Goal: Find specific page/section: Find specific page/section

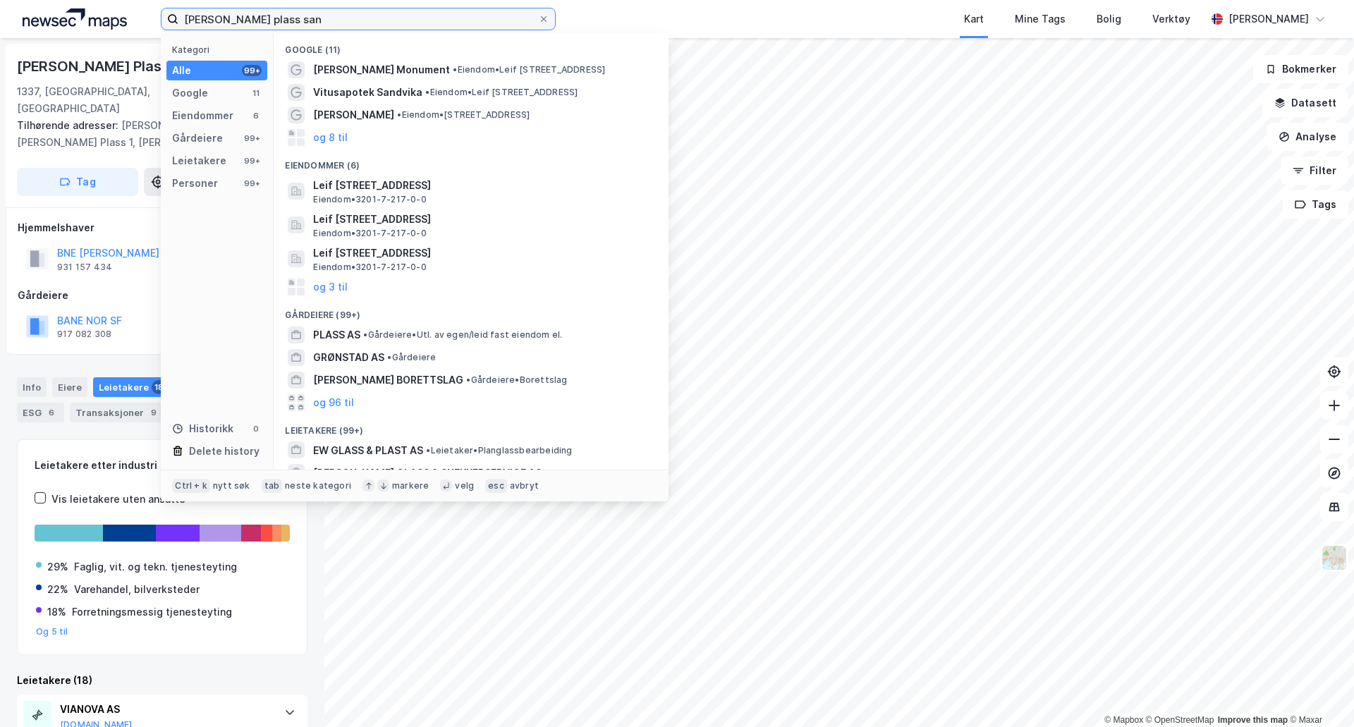
click at [265, 18] on input "[PERSON_NAME] plass san" at bounding box center [358, 18] width 360 height 21
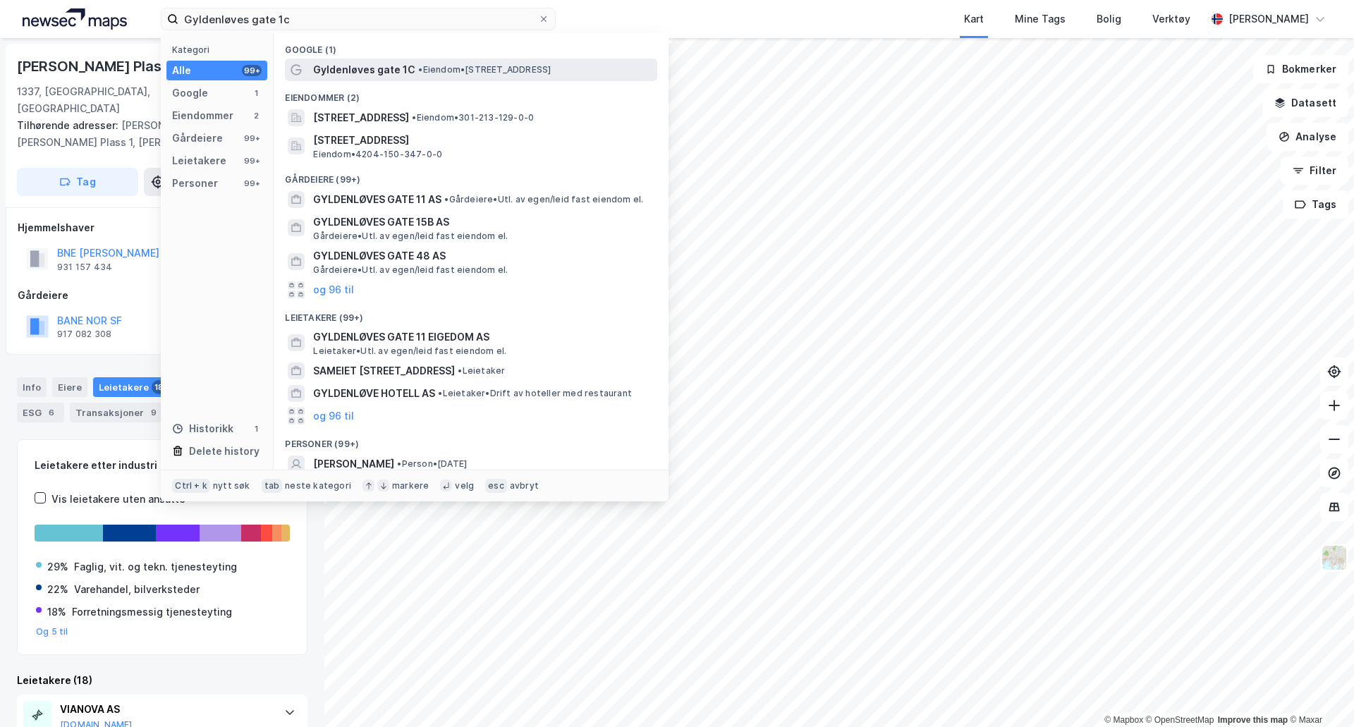
click at [439, 75] on span "• Eiendom • [STREET_ADDRESS]" at bounding box center [484, 69] width 133 height 11
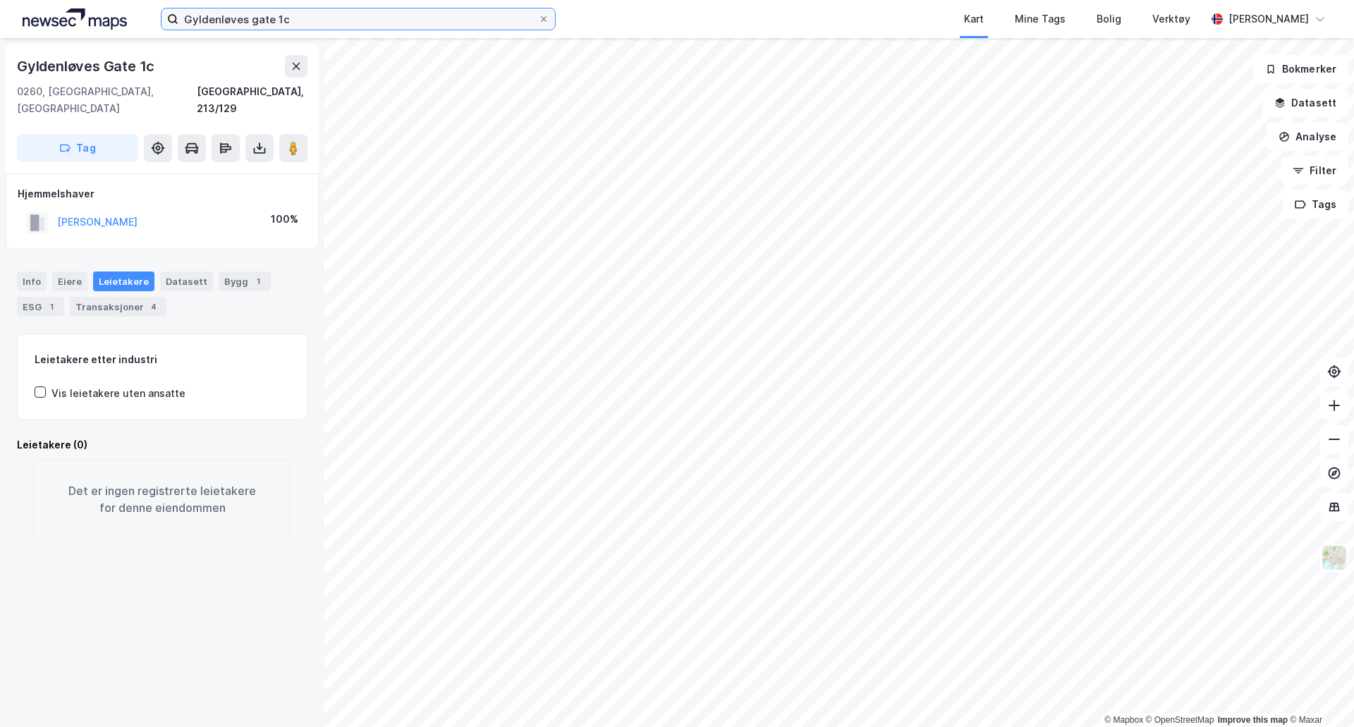
click at [293, 20] on input "Gyldenløves gate 1c" at bounding box center [358, 18] width 360 height 21
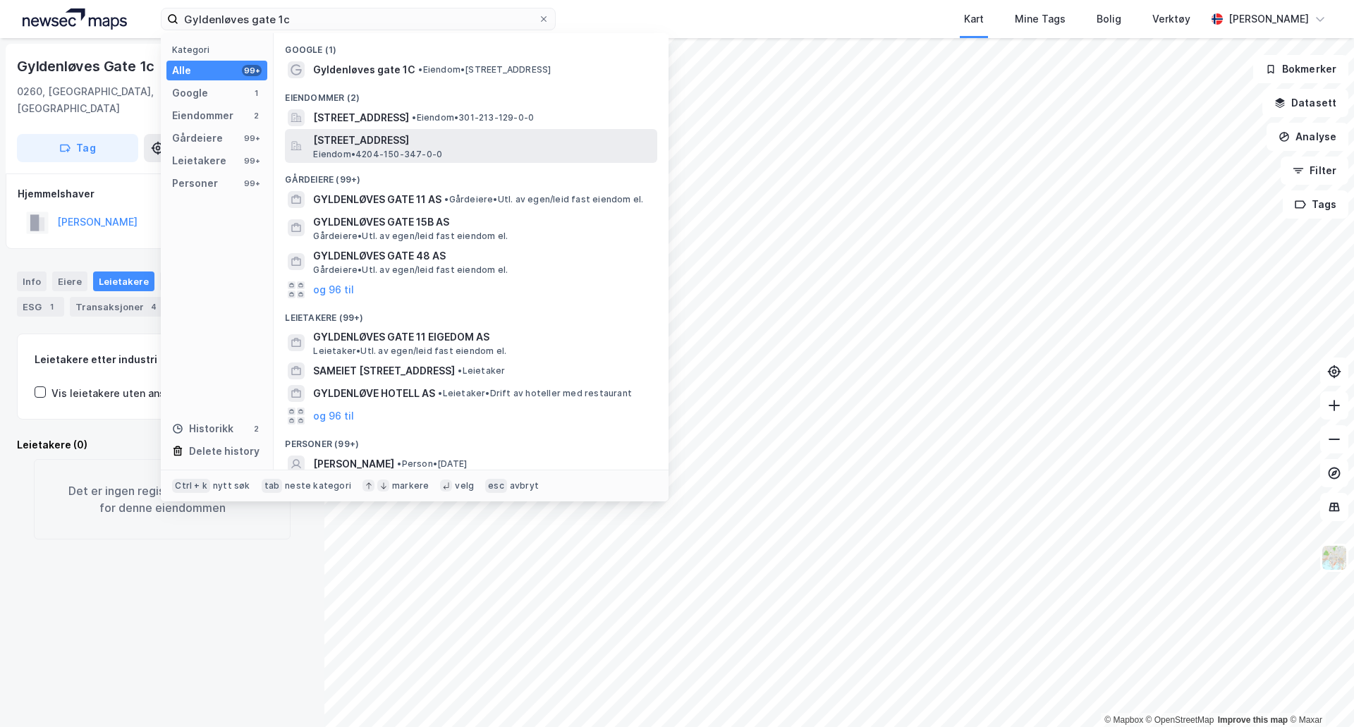
click at [465, 150] on div "[STREET_ADDRESS] • 4204-150-347-0-0" at bounding box center [483, 146] width 341 height 28
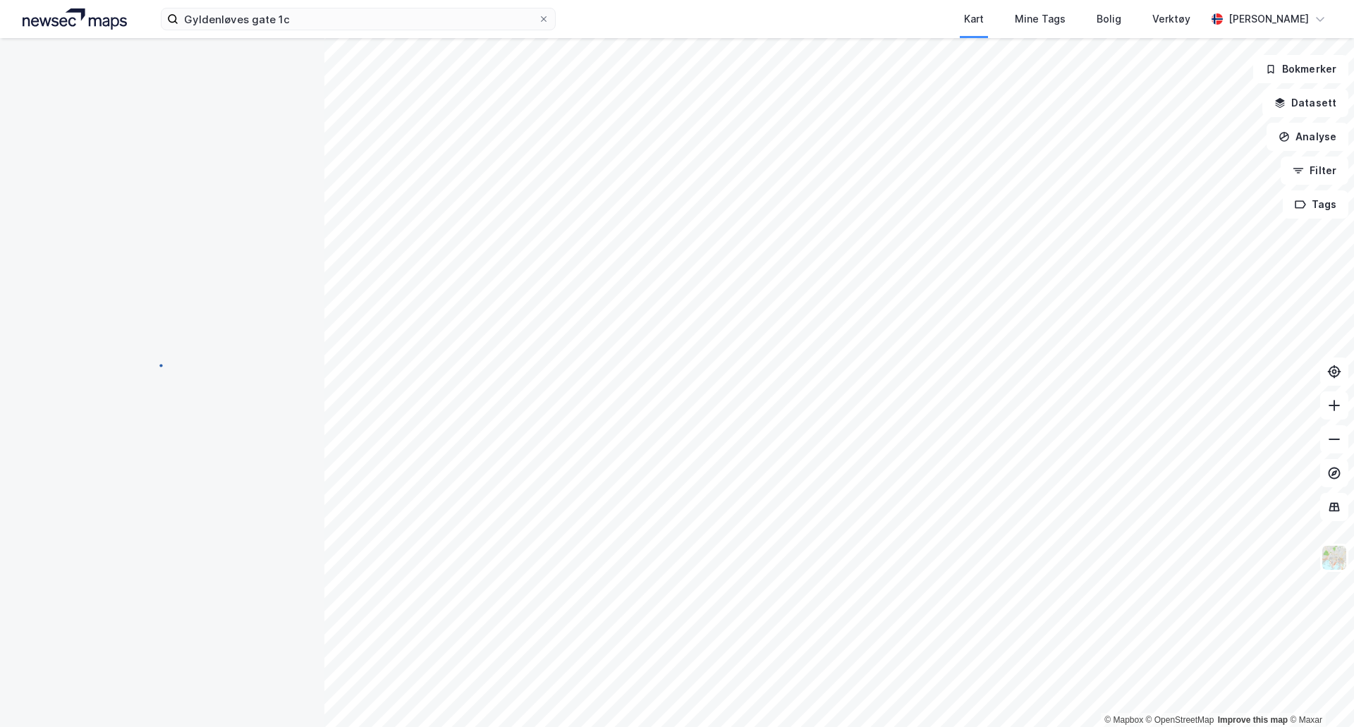
scroll to position [13, 0]
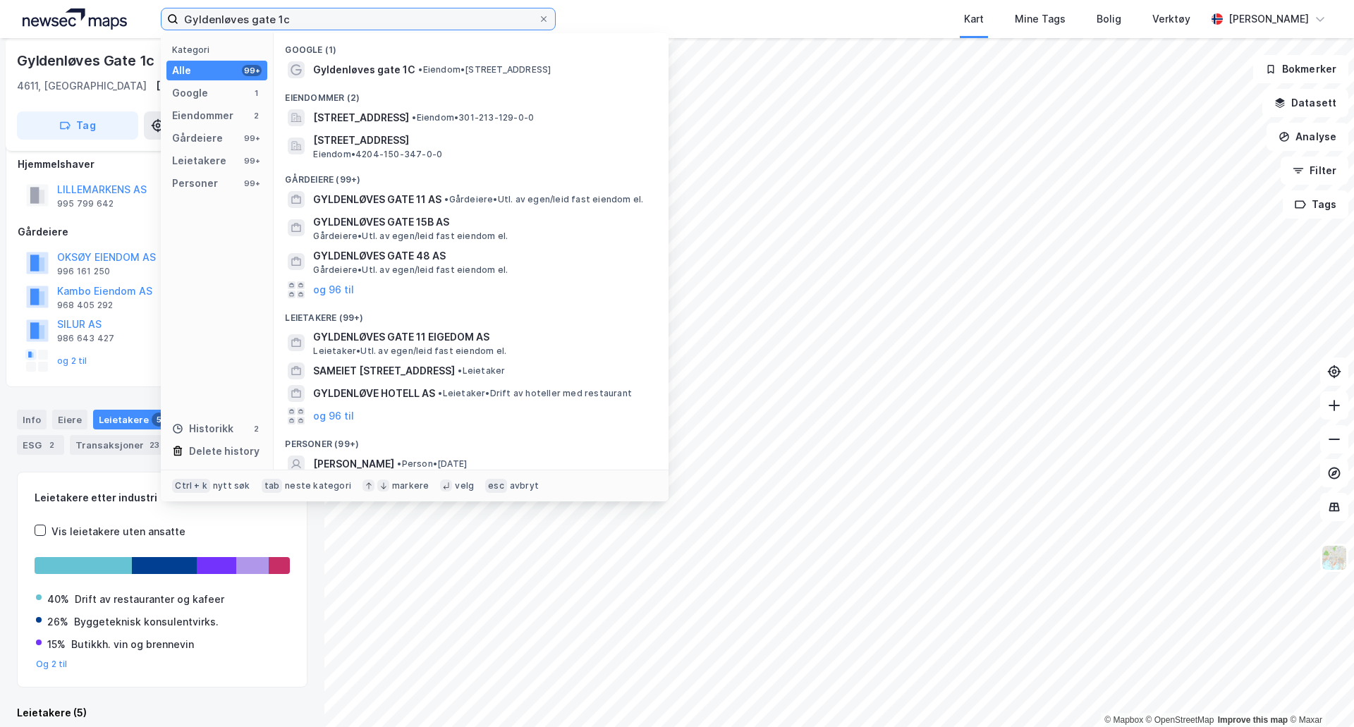
click at [262, 11] on input "Gyldenløves gate 1c" at bounding box center [358, 18] width 360 height 21
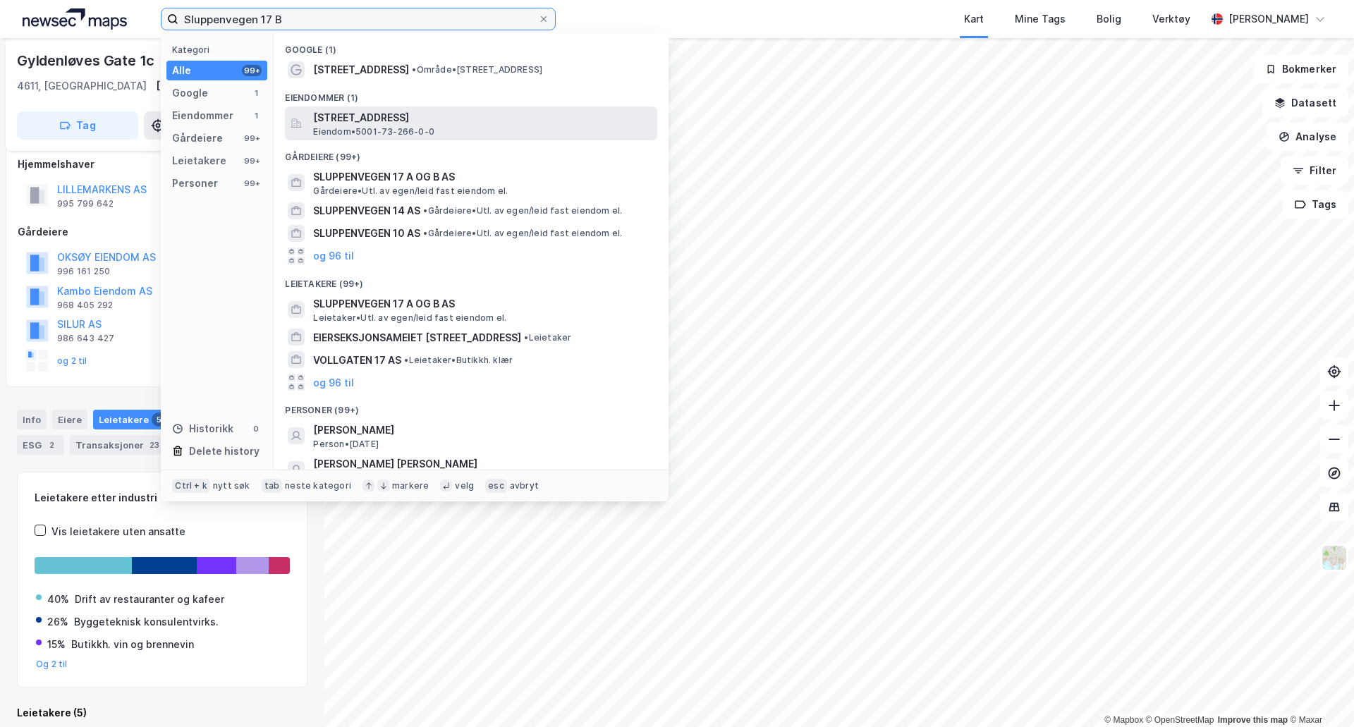
type input "Sluppenvegen 17 B"
click at [424, 113] on span "[STREET_ADDRESS]" at bounding box center [482, 117] width 338 height 17
